Goal: Navigation & Orientation: Find specific page/section

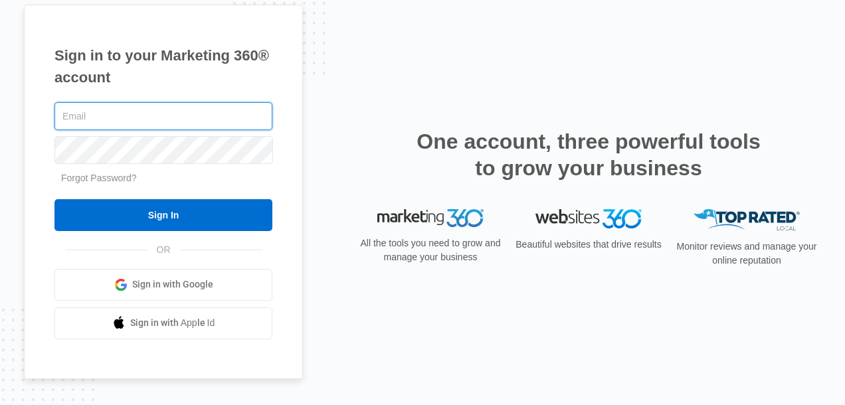
type input "[PERSON_NAME][EMAIL_ADDRESS][DOMAIN_NAME]"
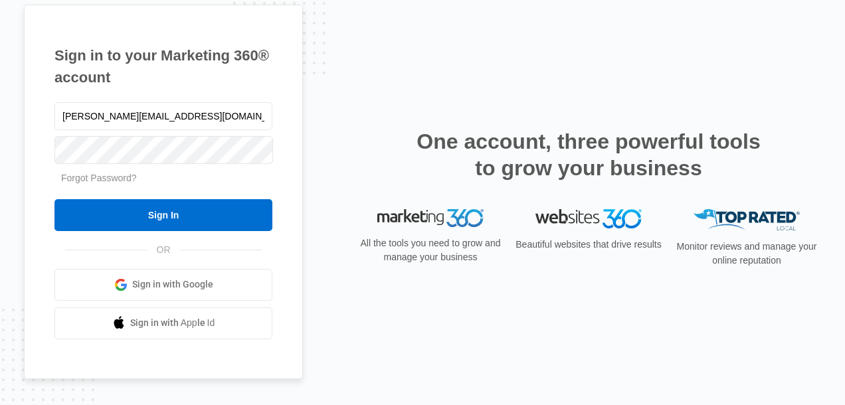
click at [179, 205] on input "Sign In" at bounding box center [163, 215] width 218 height 32
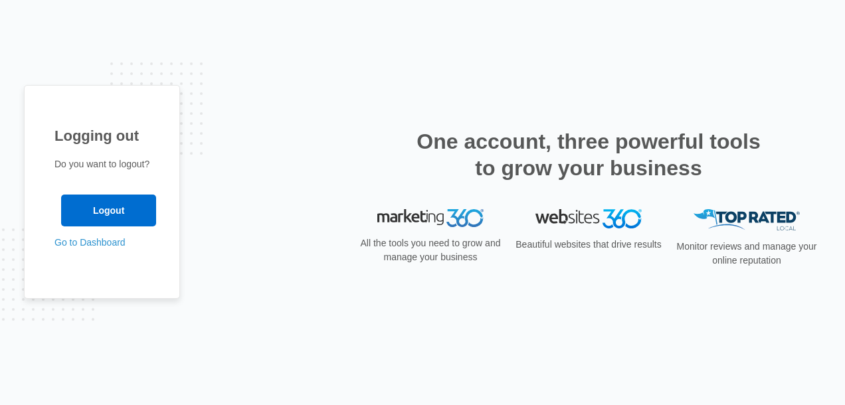
click at [84, 243] on link "Go to Dashboard" at bounding box center [89, 242] width 71 height 11
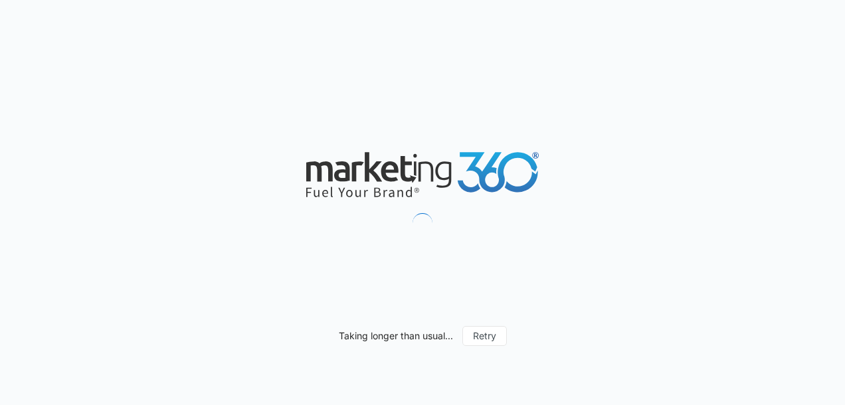
drag, startPoint x: 0, startPoint y: 0, endPoint x: 360, endPoint y: 141, distance: 386.8
click at [360, 141] on div "Taking longer than usual... Retry" at bounding box center [422, 202] width 845 height 405
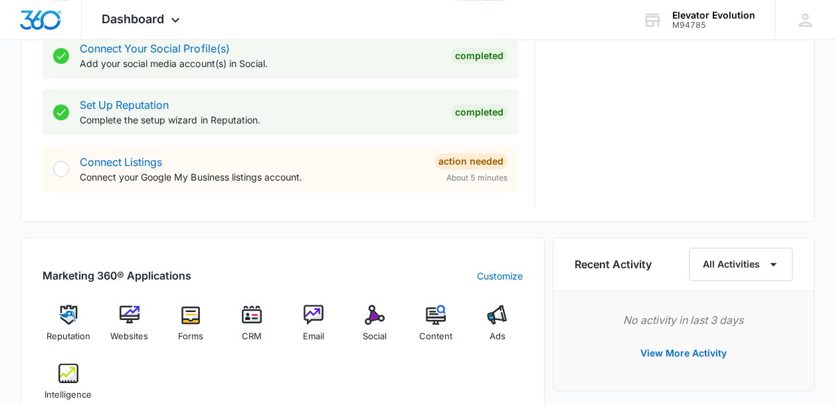
scroll to position [634, 0]
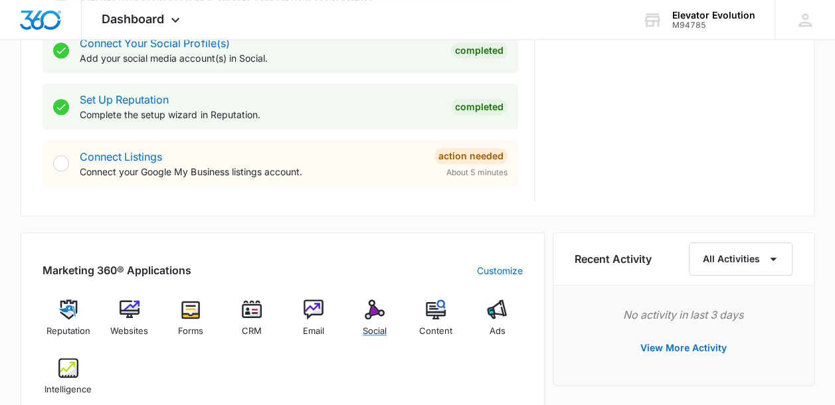
click at [380, 312] on img at bounding box center [375, 310] width 20 height 20
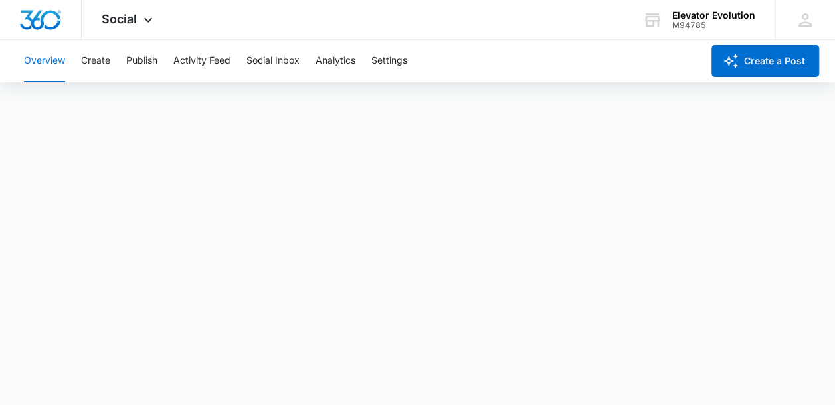
scroll to position [4, 0]
